Goal: Transaction & Acquisition: Purchase product/service

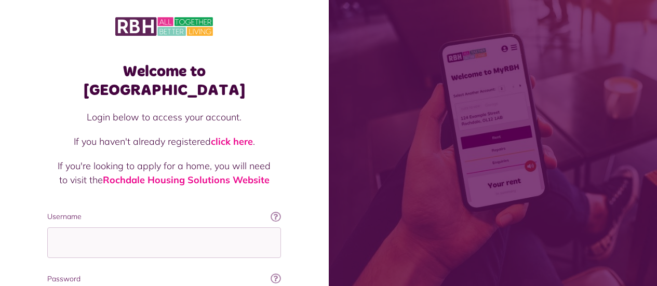
scroll to position [52, 0]
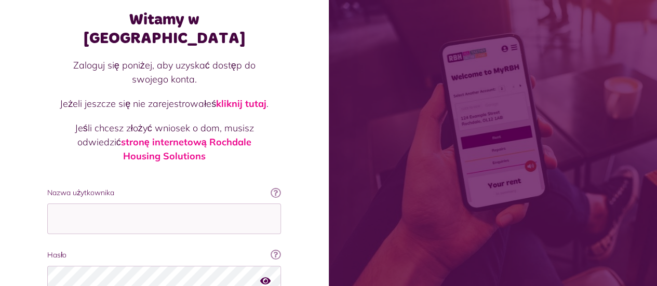
click at [133, 204] on input "Nazwa użytkownika" at bounding box center [164, 219] width 234 height 31
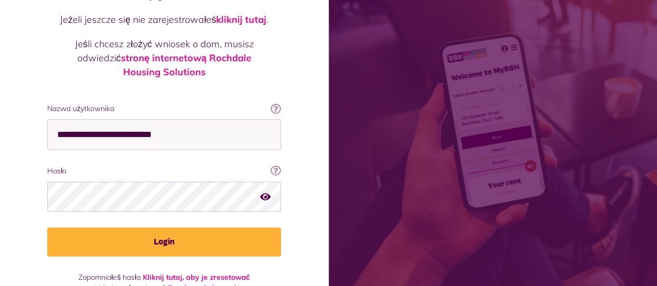
scroll to position [140, 0]
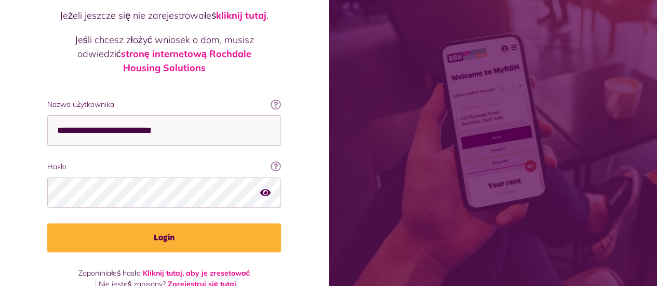
type input "**********"
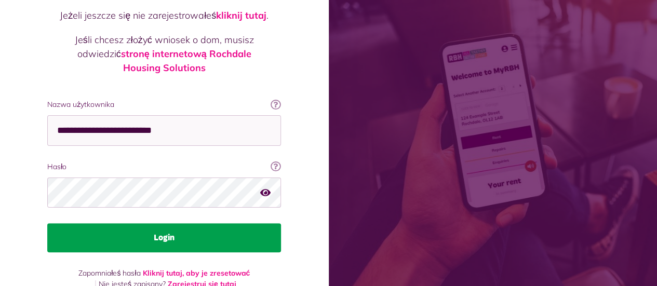
click at [163, 234] on font "Login" at bounding box center [164, 238] width 21 height 8
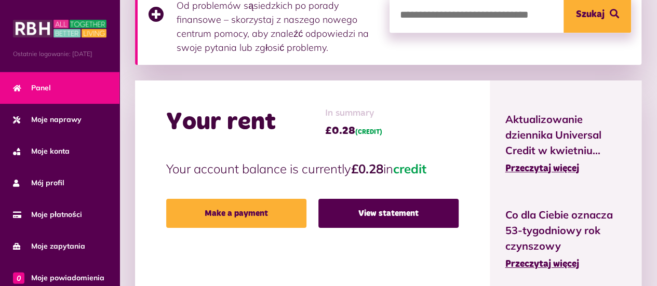
scroll to position [312, 0]
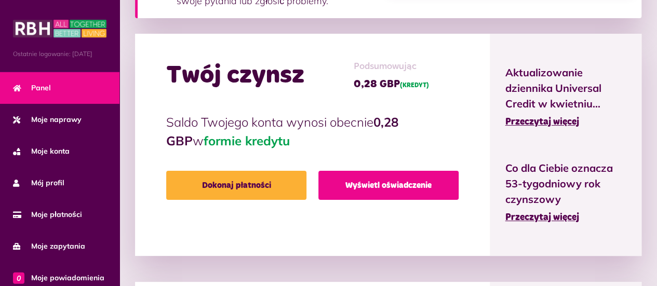
click at [378, 186] on font "Wyświetl oświadczenie" at bounding box center [389, 185] width 86 height 8
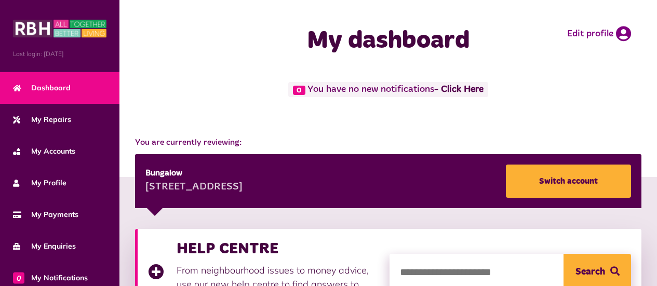
scroll to position [312, 0]
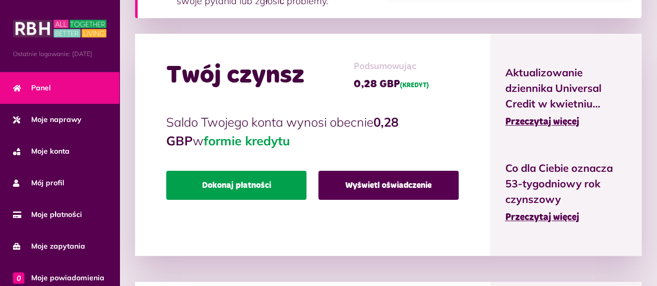
click at [269, 186] on font "Dokonaj płatności" at bounding box center [236, 185] width 69 height 8
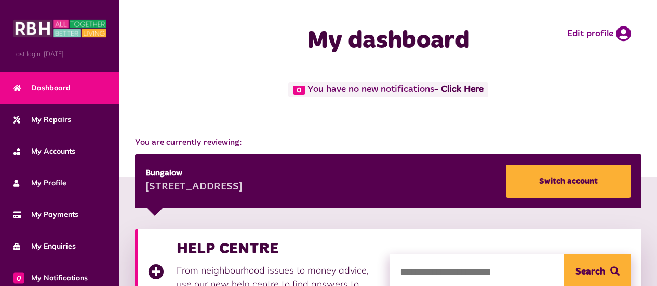
scroll to position [312, 0]
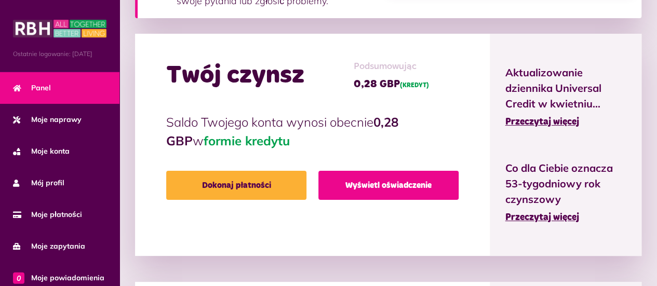
click at [390, 187] on font "Wyświetl oświadczenie" at bounding box center [389, 185] width 86 height 8
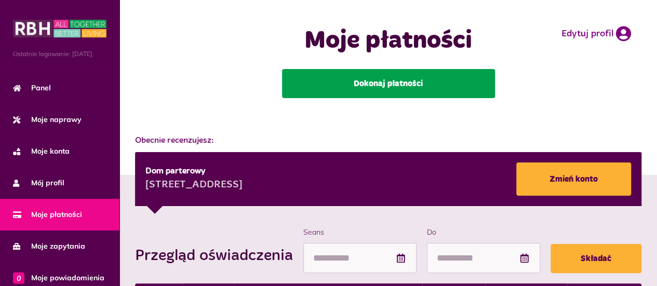
click at [403, 84] on font "Dokonaj płatności" at bounding box center [388, 84] width 69 height 8
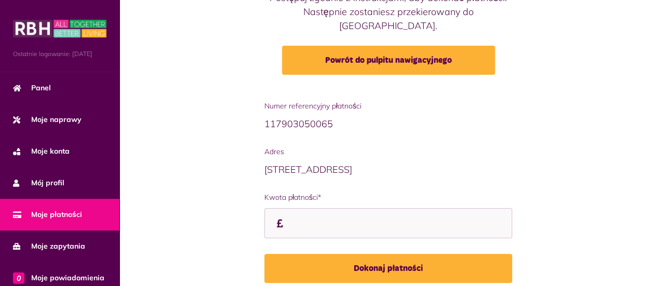
scroll to position [156, 0]
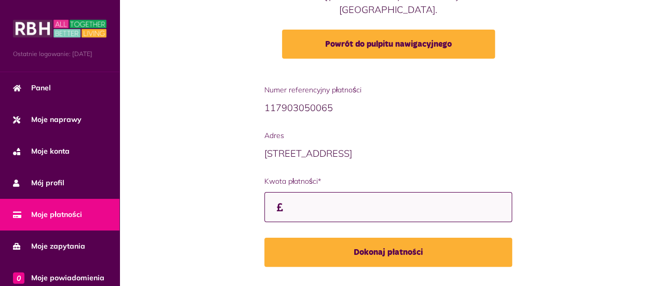
click at [325, 201] on input "Kwota płatności*" at bounding box center [388, 207] width 248 height 31
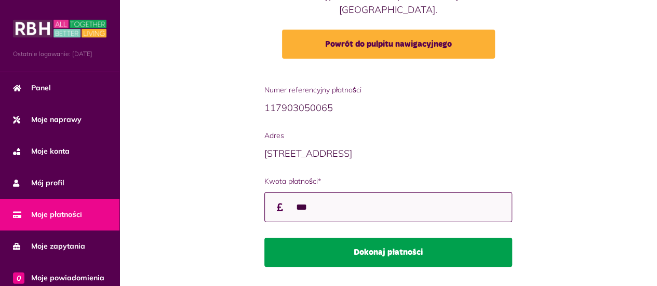
type input "***"
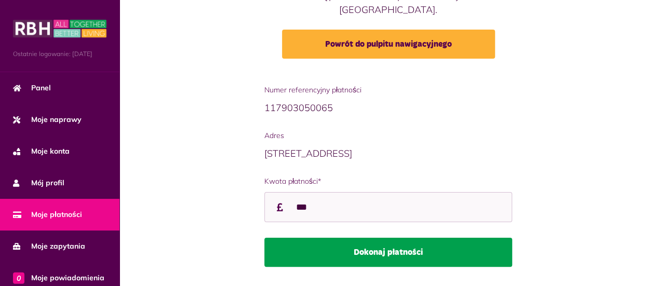
click at [380, 238] on button "Dokonaj płatności" at bounding box center [388, 252] width 248 height 29
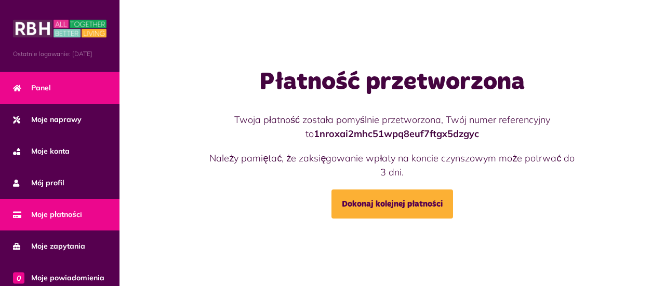
click at [72, 99] on link "Panel" at bounding box center [60, 88] width 120 height 32
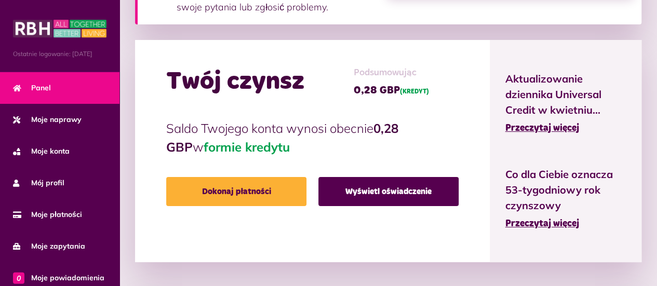
scroll to position [312, 0]
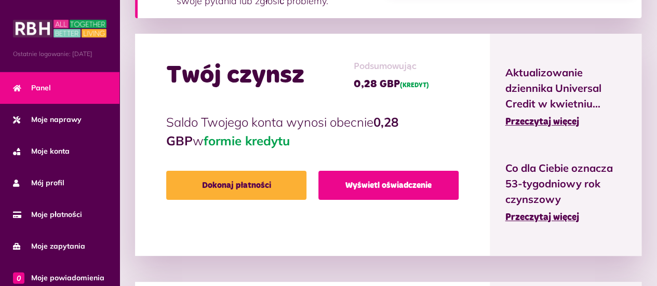
click at [356, 186] on font "Wyświetl oświadczenie" at bounding box center [389, 185] width 86 height 8
